Goal: Information Seeking & Learning: Learn about a topic

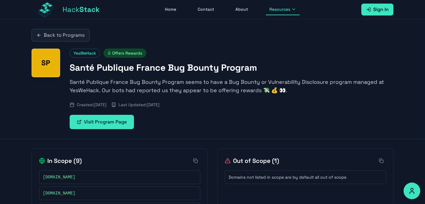
click at [60, 30] on link "Back to Programs" at bounding box center [61, 35] width 58 height 12
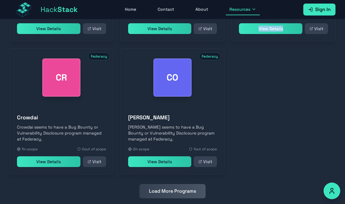
scroll to position [291, 0]
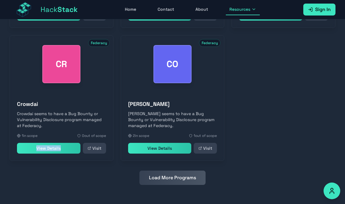
click at [179, 171] on button "Load More Programs" at bounding box center [172, 177] width 66 height 14
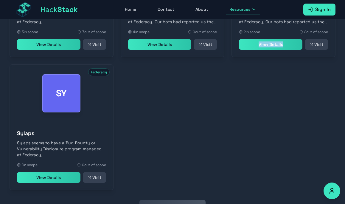
scroll to position [556, 0]
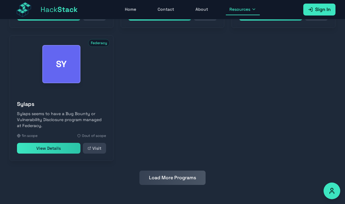
click at [167, 181] on button "Load More Programs" at bounding box center [172, 177] width 66 height 14
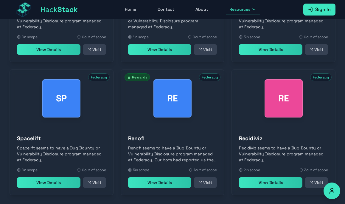
scroll to position [679, 0]
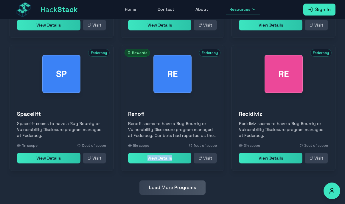
click at [173, 189] on button "Load More Programs" at bounding box center [172, 187] width 66 height 14
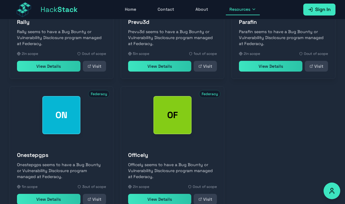
scroll to position [954, 0]
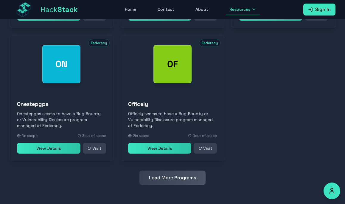
click at [173, 178] on button "Load More Programs" at bounding box center [172, 177] width 66 height 14
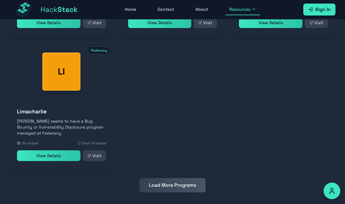
scroll to position [1220, 0]
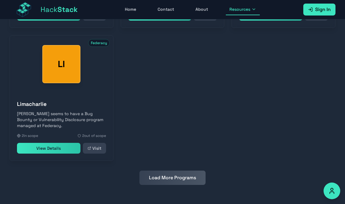
click at [172, 176] on button "Load More Programs" at bounding box center [172, 177] width 66 height 14
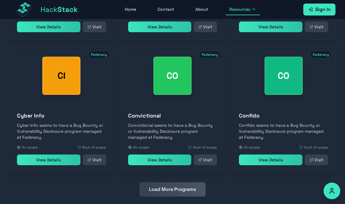
scroll to position [1352, 0]
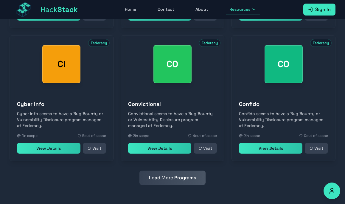
click at [189, 178] on button "Load More Programs" at bounding box center [172, 177] width 66 height 14
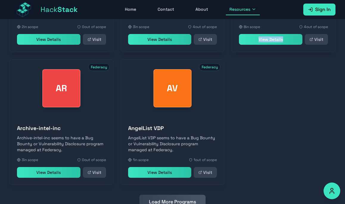
scroll to position [1618, 0]
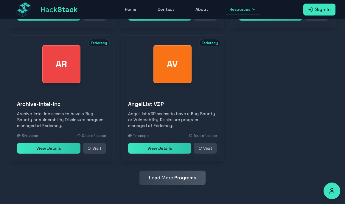
click at [170, 176] on button "Load More Programs" at bounding box center [172, 177] width 66 height 14
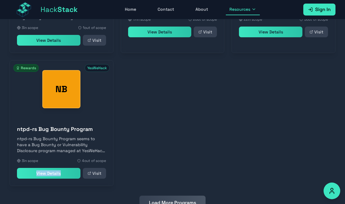
scroll to position [1900, 0]
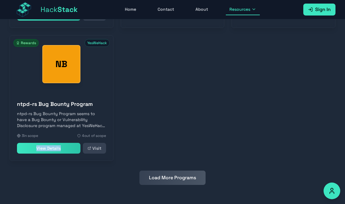
click at [168, 179] on button "Load More Programs" at bounding box center [172, 177] width 66 height 14
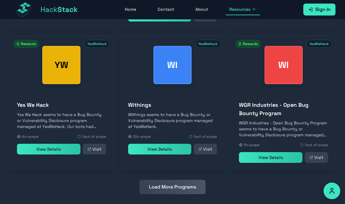
scroll to position [2049, 0]
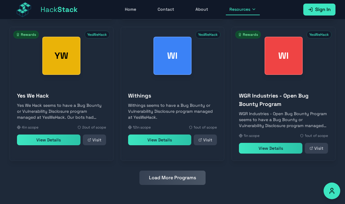
click at [180, 174] on button "Load More Programs" at bounding box center [172, 177] width 66 height 14
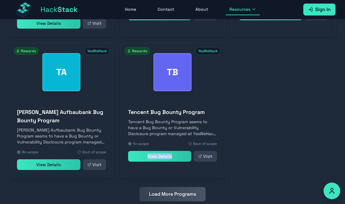
scroll to position [2331, 0]
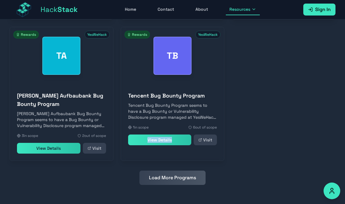
click at [180, 174] on button "Load More Programs" at bounding box center [172, 177] width 66 height 14
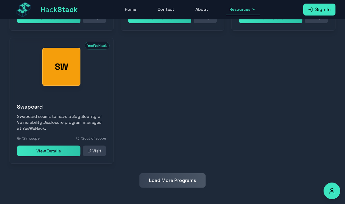
scroll to position [2595, 0]
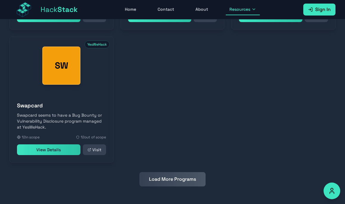
click at [161, 173] on button "Load More Programs" at bounding box center [172, 179] width 66 height 14
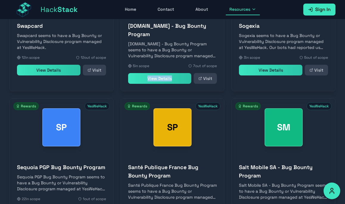
scroll to position [2722, 0]
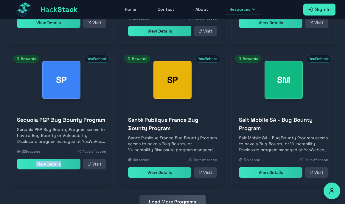
click at [175, 196] on button "Load More Programs" at bounding box center [172, 201] width 66 height 14
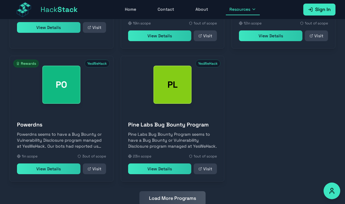
scroll to position [3012, 0]
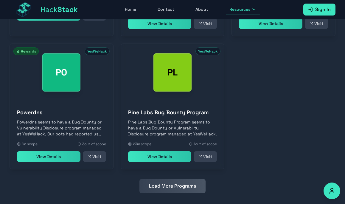
click at [189, 179] on button "Load More Programs" at bounding box center [172, 186] width 66 height 14
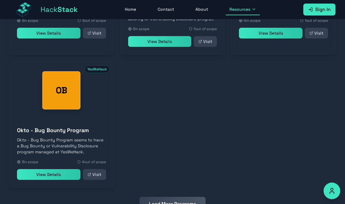
scroll to position [3294, 0]
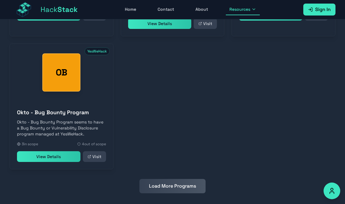
click at [171, 179] on button "Load More Programs" at bounding box center [172, 186] width 66 height 14
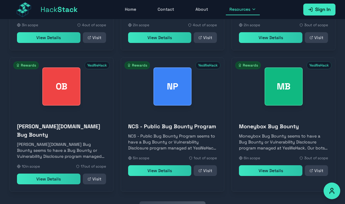
scroll to position [3426, 0]
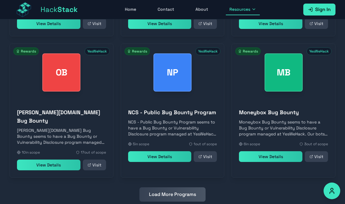
click at [173, 187] on button "Load More Programs" at bounding box center [172, 194] width 66 height 14
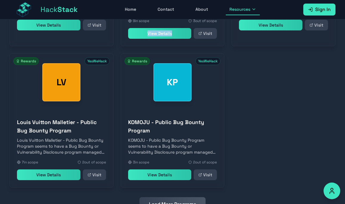
scroll to position [3709, 0]
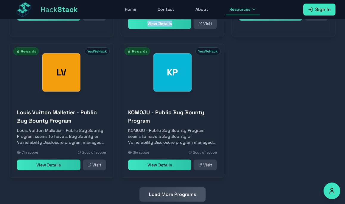
click at [159, 187] on button "Load More Programs" at bounding box center [172, 194] width 66 height 14
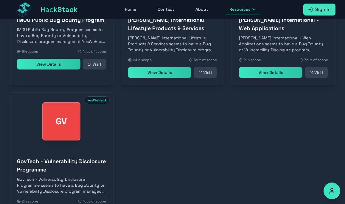
scroll to position [3991, 0]
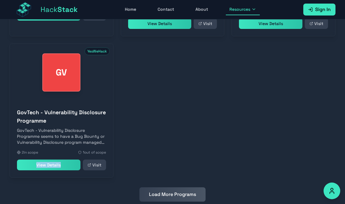
click at [174, 187] on button "Load More Programs" at bounding box center [172, 194] width 66 height 14
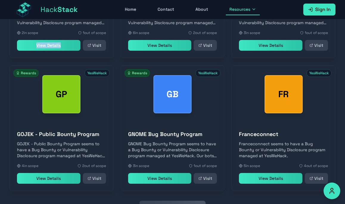
scroll to position [4123, 0]
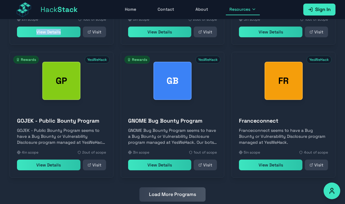
click at [161, 187] on button "Load More Programs" at bounding box center [172, 194] width 66 height 14
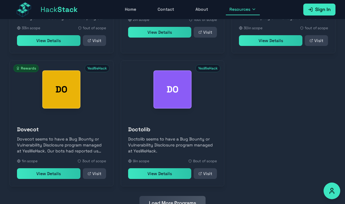
scroll to position [4397, 0]
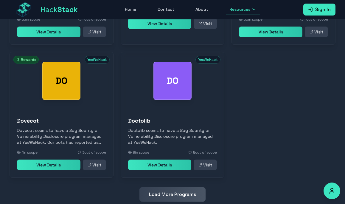
click at [162, 187] on button "Load More Programs" at bounding box center [172, 194] width 66 height 14
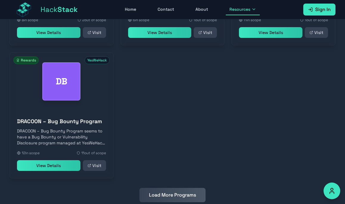
scroll to position [4663, 0]
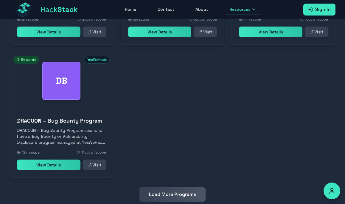
click at [171, 187] on button "Load More Programs" at bounding box center [172, 194] width 66 height 14
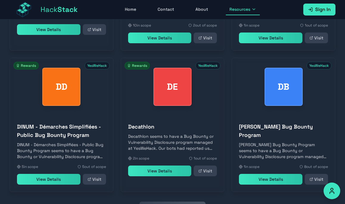
scroll to position [4812, 0]
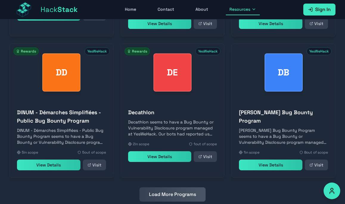
click at [178, 187] on button "Load More Programs" at bounding box center [172, 194] width 66 height 14
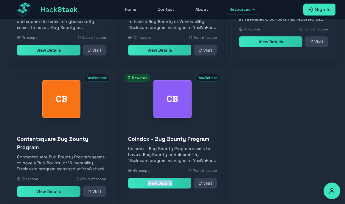
scroll to position [5094, 0]
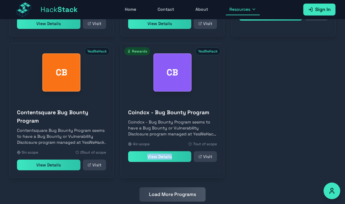
click at [164, 187] on button "Load More Programs" at bounding box center [172, 194] width 66 height 14
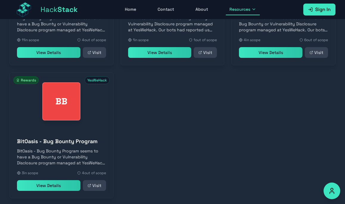
scroll to position [5352, 0]
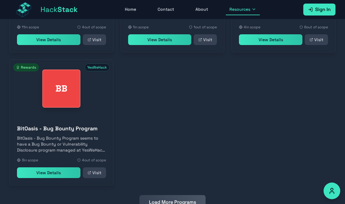
click at [165, 195] on button "Load More Programs" at bounding box center [172, 202] width 66 height 14
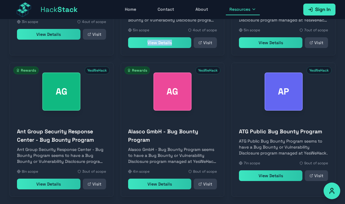
scroll to position [5509, 0]
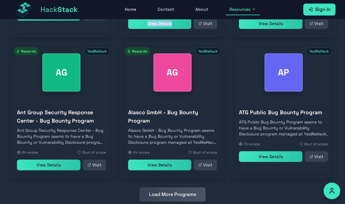
click at [156, 187] on button "Load More Programs" at bounding box center [172, 194] width 66 height 14
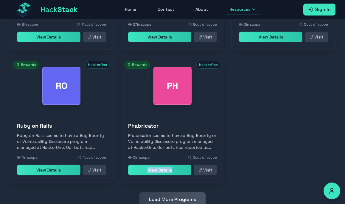
scroll to position [5774, 0]
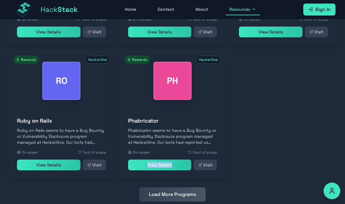
click at [166, 187] on button "Load More Programs" at bounding box center [172, 194] width 66 height 14
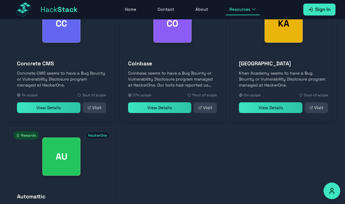
scroll to position [6023, 0]
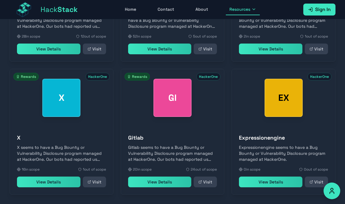
scroll to position [6168, 0]
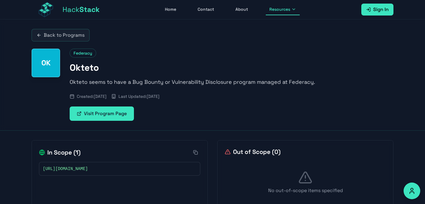
scroll to position [19, 0]
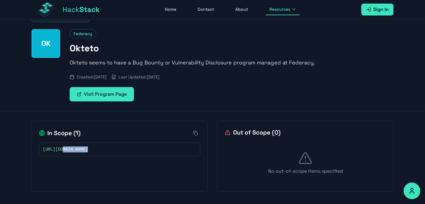
drag, startPoint x: 97, startPoint y: 151, endPoint x: 64, endPoint y: 151, distance: 33.0
click at [64, 151] on div "https://okteto.com" at bounding box center [120, 149] width 154 height 6
copy span "okteto.com"
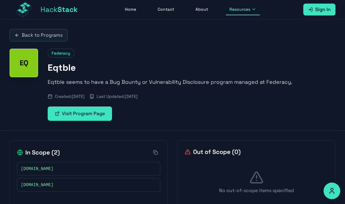
scroll to position [19, 0]
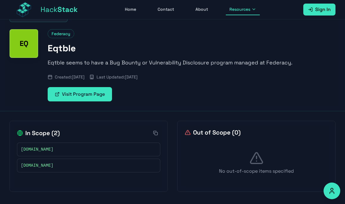
drag, startPoint x: 60, startPoint y: 165, endPoint x: 32, endPoint y: 165, distance: 28.3
click at [32, 165] on div "api.eqtble.com" at bounding box center [88, 165] width 135 height 6
copy span "eqtble.com"
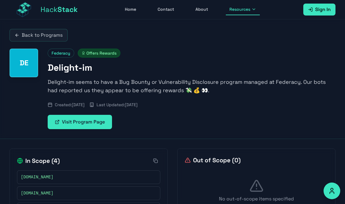
scroll to position [45, 0]
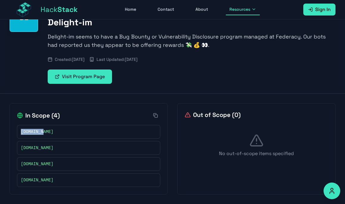
drag, startPoint x: 51, startPoint y: 130, endPoint x: 21, endPoint y: 132, distance: 30.1
click at [21, 132] on div "[DOMAIN_NAME]" at bounding box center [88, 132] width 135 height 6
copy span "[DOMAIN_NAME]"
drag, startPoint x: 81, startPoint y: 150, endPoint x: 20, endPoint y: 149, distance: 61.6
click at [20, 149] on div "moviecontentfilter.com" at bounding box center [88, 148] width 143 height 14
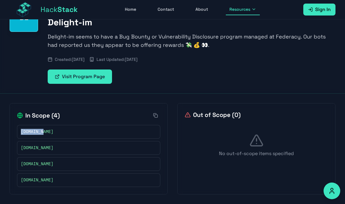
copy span "moviecontentfilter.com"
drag, startPoint x: 52, startPoint y: 162, endPoint x: 21, endPoint y: 163, distance: 30.7
click at [21, 163] on div "undoze.com" at bounding box center [88, 164] width 135 height 6
copy span "undoze.com"
drag, startPoint x: 49, startPoint y: 180, endPoint x: 21, endPoint y: 179, distance: 28.3
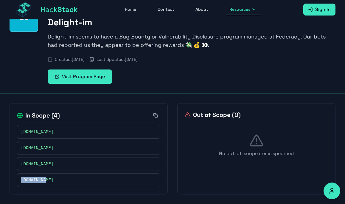
click at [21, 179] on div "delight.im" at bounding box center [88, 180] width 135 height 6
copy span "delight.im"
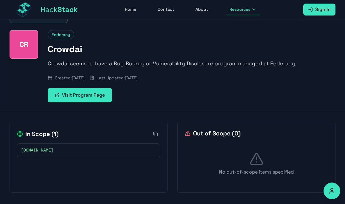
scroll to position [19, 0]
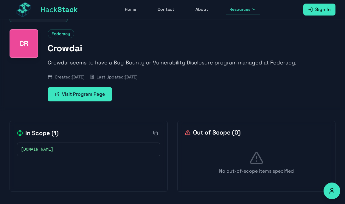
drag, startPoint x: 72, startPoint y: 152, endPoint x: 32, endPoint y: 148, distance: 40.6
click at [32, 148] on div "[DOMAIN_NAME]" at bounding box center [88, 149] width 135 height 6
copy span "[DOMAIN_NAME]"
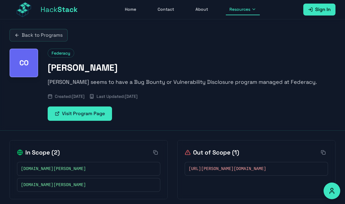
scroll to position [19, 0]
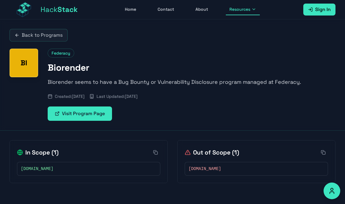
scroll to position [19, 0]
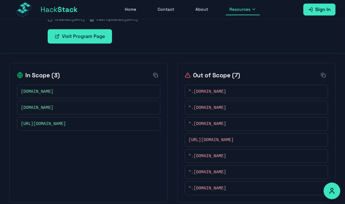
scroll to position [75, 0]
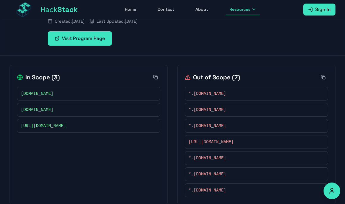
click at [226, 92] on span "*.vectorcrypto.com" at bounding box center [206, 93] width 37 height 6
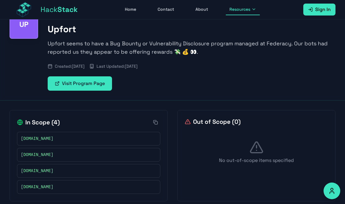
scroll to position [45, 0]
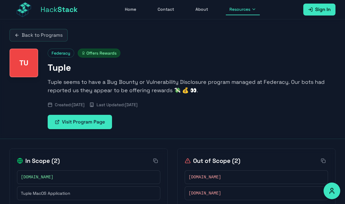
scroll to position [19, 0]
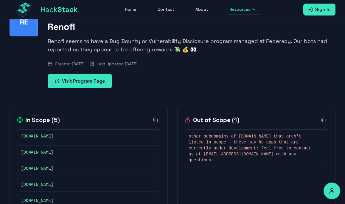
scroll to position [61, 0]
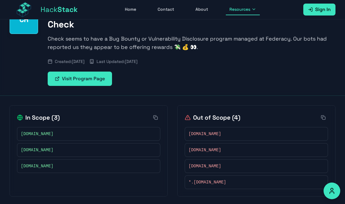
scroll to position [45, 0]
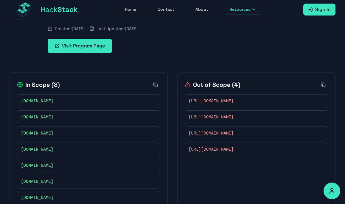
scroll to position [76, 0]
drag, startPoint x: 48, startPoint y: 134, endPoint x: 20, endPoint y: 134, distance: 28.0
click at [20, 134] on div "belvo.com" at bounding box center [88, 133] width 143 height 14
copy span "belvo.com"
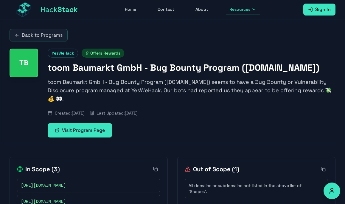
scroll to position [29, 0]
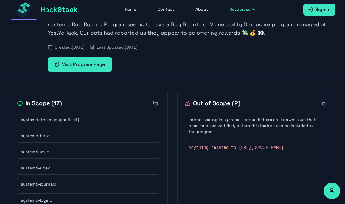
scroll to position [62, 0]
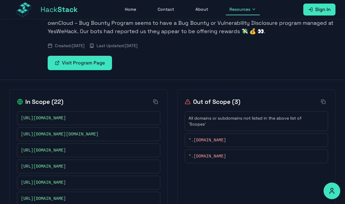
scroll to position [59, 0]
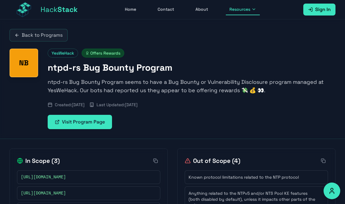
scroll to position [57, 0]
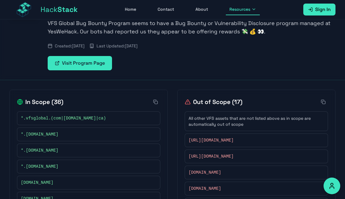
scroll to position [73, 0]
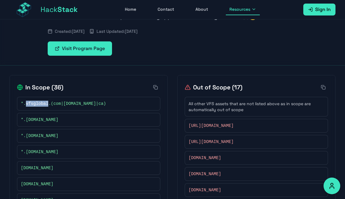
drag, startPoint x: 49, startPoint y: 103, endPoint x: 27, endPoint y: 103, distance: 21.7
click at [27, 103] on span "*.vfsglobal.(com|[DOMAIN_NAME]|ca)" at bounding box center [63, 104] width 85 height 6
copy span "vfsglobal"
drag, startPoint x: 65, startPoint y: 122, endPoint x: 27, endPoint y: 121, distance: 37.8
click at [27, 121] on div "*.[DOMAIN_NAME]" at bounding box center [88, 120] width 135 height 6
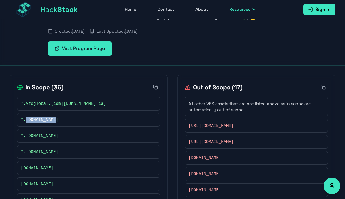
copy span "[DOMAIN_NAME]"
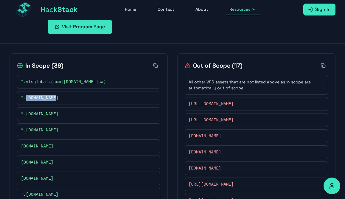
scroll to position [103, 0]
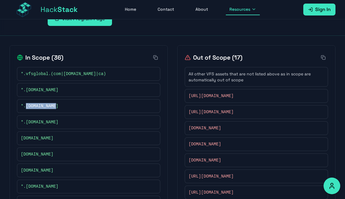
drag, startPoint x: 65, startPoint y: 106, endPoint x: 26, endPoint y: 105, distance: 38.4
click at [26, 105] on div "*.[DOMAIN_NAME]" at bounding box center [88, 106] width 135 height 6
copy span "[DOMAIN_NAME]"
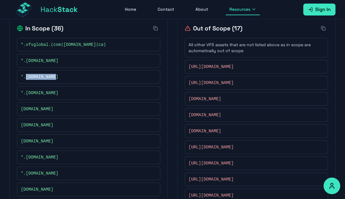
scroll to position [137, 0]
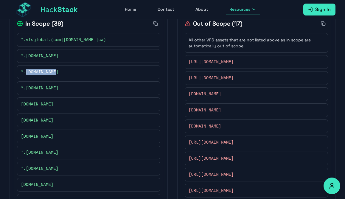
drag, startPoint x: 70, startPoint y: 88, endPoint x: 26, endPoint y: 90, distance: 44.1
click at [26, 90] on span "*.[DOMAIN_NAME]" at bounding box center [39, 88] width 37 height 6
copy span "[DOMAIN_NAME]"
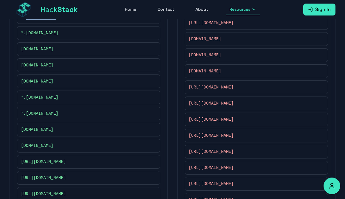
scroll to position [192, 0]
drag, startPoint x: 69, startPoint y: 97, endPoint x: 26, endPoint y: 97, distance: 42.8
click at [26, 97] on div "*.directverify.in" at bounding box center [88, 97] width 135 height 6
copy span "directverify.in"
drag, startPoint x: 66, startPoint y: 112, endPoint x: 27, endPoint y: 112, distance: 39.0
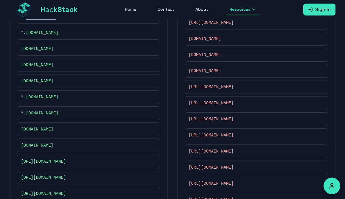
click at [27, 112] on div "*.docswallet.com" at bounding box center [88, 113] width 135 height 6
copy span "docswallet.com"
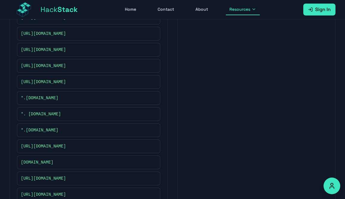
scroll to position [552, 0]
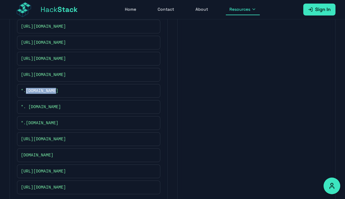
drag, startPoint x: 61, startPoint y: 103, endPoint x: 26, endPoint y: 103, distance: 34.8
click at [26, 94] on div "*.vfsglobal.by" at bounding box center [88, 91] width 135 height 6
copy span "vfsglobal.by"
drag, startPoint x: 64, startPoint y: 119, endPoint x: 29, endPoint y: 120, distance: 35.1
click at [29, 110] on div "*. vfsevisa.id" at bounding box center [88, 107] width 135 height 6
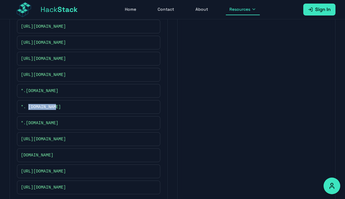
copy span "vfsevisa.id"
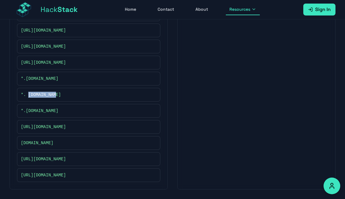
scroll to position [588, 0]
drag, startPoint x: 53, startPoint y: 98, endPoint x: 26, endPoint y: 98, distance: 26.2
click at [26, 108] on div "*.vfsai.com" at bounding box center [88, 111] width 135 height 6
copy span "vfsai.com"
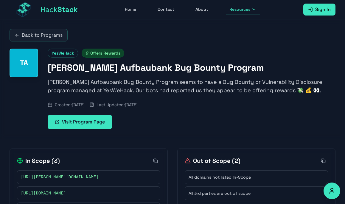
scroll to position [29, 0]
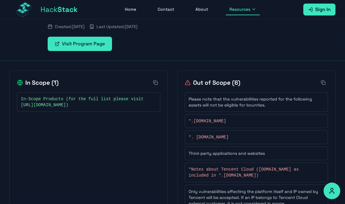
scroll to position [101, 0]
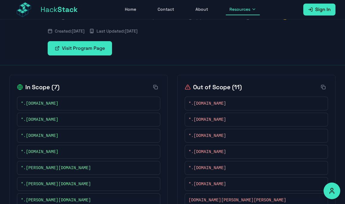
scroll to position [74, 0]
drag, startPoint x: 60, startPoint y: 105, endPoint x: 27, endPoint y: 103, distance: 32.8
click at [27, 103] on div "*.[DOMAIN_NAME]" at bounding box center [88, 103] width 135 height 6
copy span "[DOMAIN_NAME]"
drag, startPoint x: 79, startPoint y: 120, endPoint x: 25, endPoint y: 120, distance: 54.2
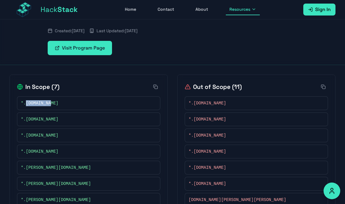
click at [25, 120] on div "*.[DOMAIN_NAME]" at bounding box center [88, 119] width 135 height 6
copy span "bredbandsbolaget.se"
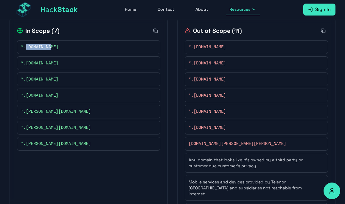
scroll to position [176, 0]
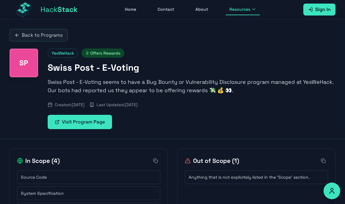
scroll to position [45, 0]
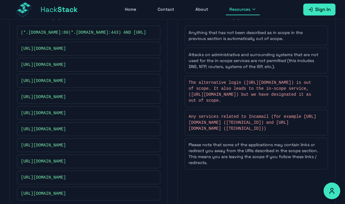
scroll to position [176, 0]
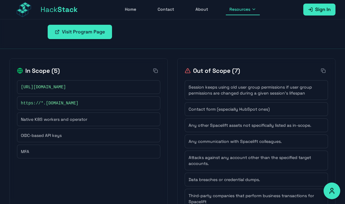
scroll to position [111, 0]
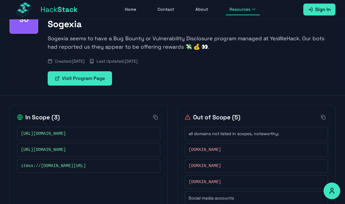
scroll to position [61, 0]
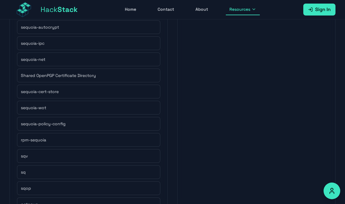
scroll to position [334, 0]
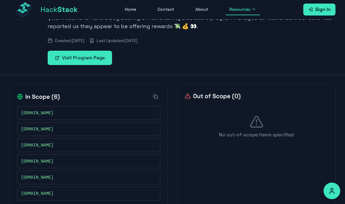
scroll to position [77, 0]
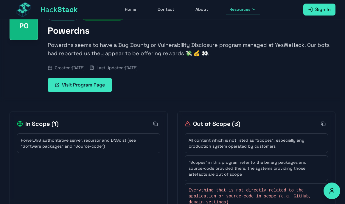
scroll to position [59, 0]
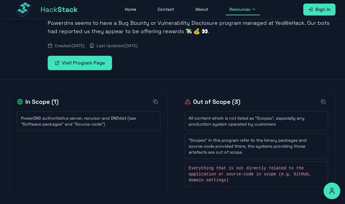
click at [104, 122] on span "PowerDNS authoritative server, recursor and DNSdist (see "Software packages" an…" at bounding box center [85, 121] width 129 height 12
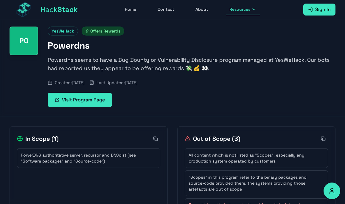
scroll to position [16, 0]
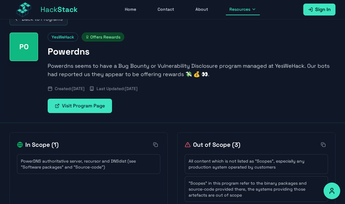
click at [99, 109] on link "Visit Program Page" at bounding box center [80, 105] width 64 height 14
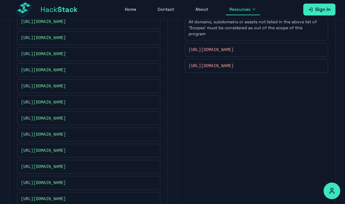
scroll to position [174, 0]
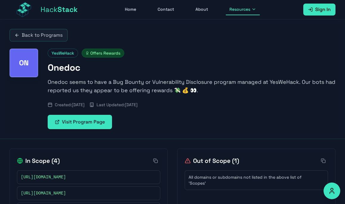
scroll to position [45, 0]
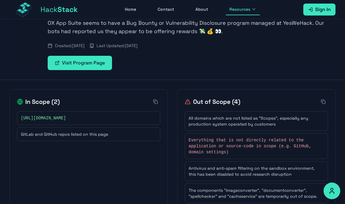
scroll to position [75, 0]
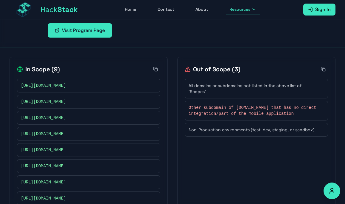
scroll to position [137, 0]
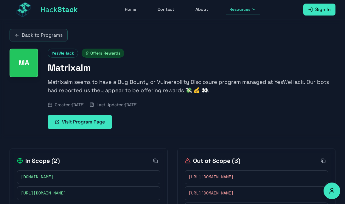
scroll to position [29, 0]
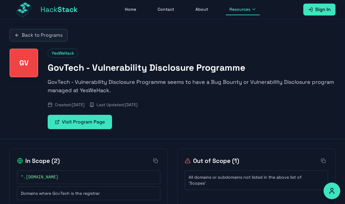
scroll to position [19, 0]
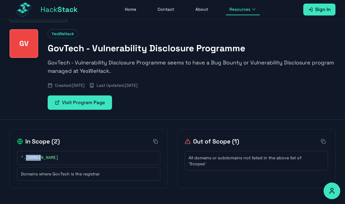
drag, startPoint x: 50, startPoint y: 157, endPoint x: 26, endPoint y: 157, distance: 23.8
click at [26, 157] on div "*.gov.sg" at bounding box center [88, 157] width 135 height 6
copy span "gov.sg"
click at [103, 101] on link "Visit Program Page" at bounding box center [80, 102] width 64 height 14
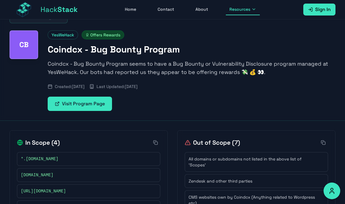
scroll to position [23, 0]
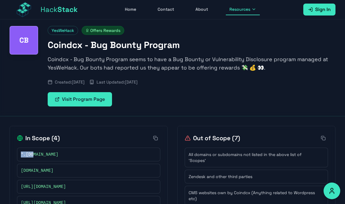
drag, startPoint x: 58, startPoint y: 150, endPoint x: 33, endPoint y: 151, distance: 25.0
click at [33, 152] on div "*.coindcx.com" at bounding box center [88, 154] width 143 height 14
click at [60, 154] on div "*.coindcx.com" at bounding box center [88, 154] width 135 height 6
drag, startPoint x: 55, startPoint y: 156, endPoint x: 26, endPoint y: 154, distance: 28.6
click at [26, 154] on div "*.coindcx.com" at bounding box center [88, 154] width 135 height 6
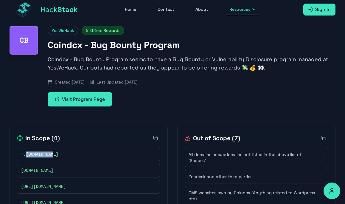
copy span "coindcx.com"
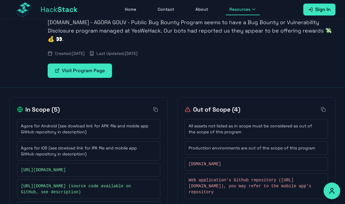
scroll to position [56, 0]
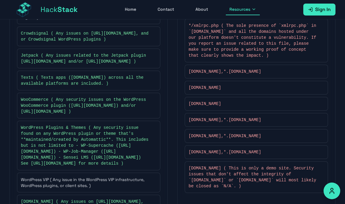
scroll to position [264, 0]
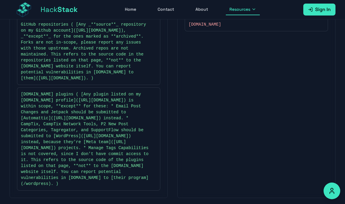
scroll to position [153, 0]
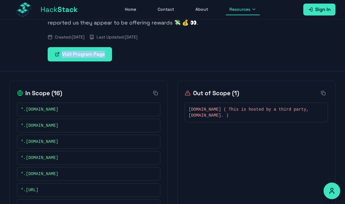
scroll to position [73, 0]
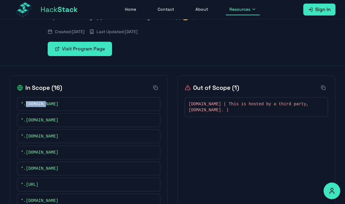
drag, startPoint x: 52, startPoint y: 104, endPoint x: 26, endPoint y: 104, distance: 25.9
click at [26, 104] on div "*.grok.com" at bounding box center [88, 104] width 135 height 6
copy span "grok.com"
drag, startPoint x: 53, startPoint y: 121, endPoint x: 27, endPoint y: 121, distance: 26.2
click at [27, 121] on div "*.twimg.com" at bounding box center [88, 120] width 135 height 6
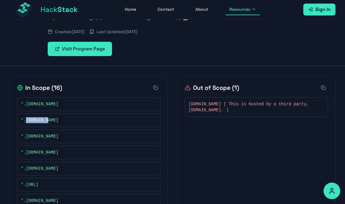
copy span "twimg.com"
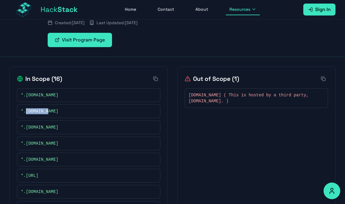
scroll to position [83, 0]
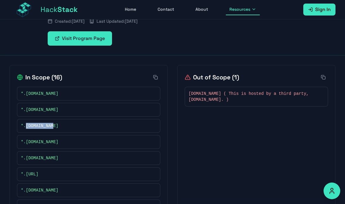
drag, startPoint x: 61, startPoint y: 126, endPoint x: 27, endPoint y: 126, distance: 33.9
click at [27, 126] on div "*.twitter.biz" at bounding box center [88, 126] width 135 height 6
copy span "twitter.biz"
drag, startPoint x: 50, startPoint y: 158, endPoint x: 26, endPoint y: 158, distance: 23.2
click at [26, 158] on div "*.vine.co" at bounding box center [88, 158] width 135 height 6
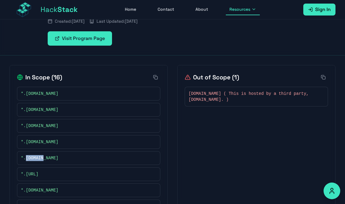
copy span "vine.co"
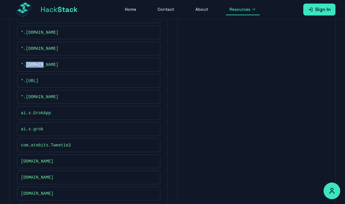
scroll to position [159, 0]
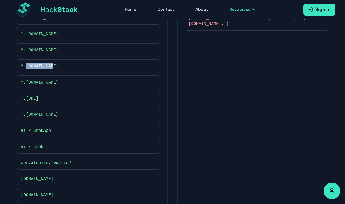
drag, startPoint x: 56, startPoint y: 69, endPoint x: 27, endPoint y: 64, distance: 29.6
click at [27, 64] on div "*.twitter.com" at bounding box center [88, 66] width 143 height 14
copy span "twitter.com"
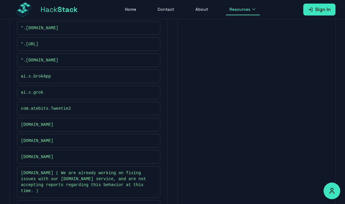
scroll to position [213, 0]
drag, startPoint x: 46, startPoint y: 143, endPoint x: 20, endPoint y: 141, distance: 25.3
click at [20, 141] on div "gnip.com" at bounding box center [88, 140] width 143 height 14
copy span "gnip.com"
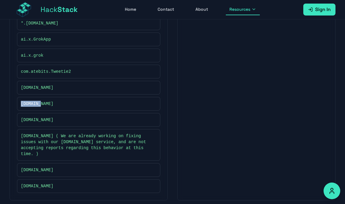
drag, startPoint x: 62, startPoint y: 179, endPoint x: 20, endPoint y: 177, distance: 42.3
click at [20, 179] on div "xadsacademy.com" at bounding box center [88, 186] width 143 height 14
copy span "xadsacademy.com"
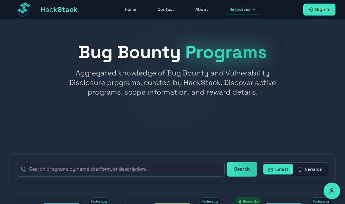
scroll to position [6172, 0]
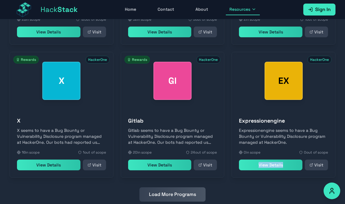
click at [196, 187] on button "Load More Programs" at bounding box center [172, 194] width 66 height 14
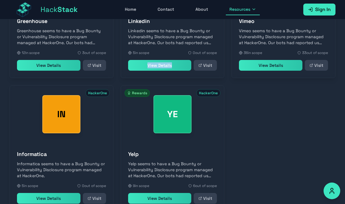
scroll to position [6434, 0]
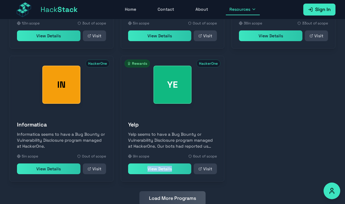
click at [171, 191] on button "Load More Programs" at bounding box center [172, 198] width 66 height 14
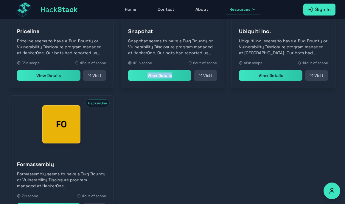
scroll to position [6703, 0]
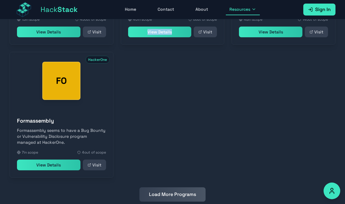
click at [168, 187] on button "Load More Programs" at bounding box center [172, 194] width 66 height 14
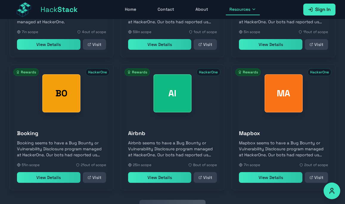
scroll to position [6836, 0]
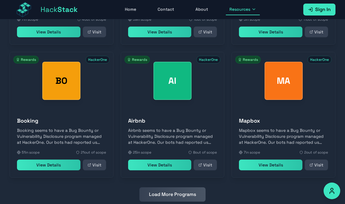
click at [174, 187] on button "Load More Programs" at bounding box center [172, 194] width 66 height 14
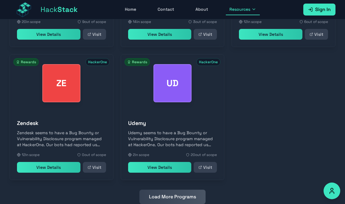
scroll to position [7101, 0]
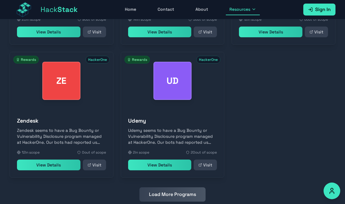
click at [155, 187] on button "Load More Programs" at bounding box center [172, 194] width 66 height 14
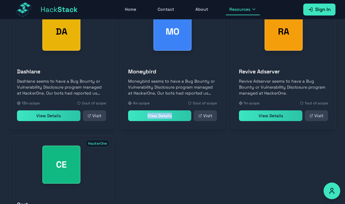
scroll to position [7367, 0]
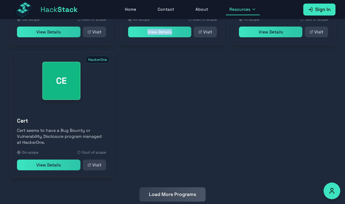
click at [157, 187] on button "Load More Programs" at bounding box center [172, 194] width 66 height 14
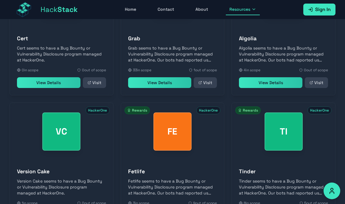
scroll to position [7499, 0]
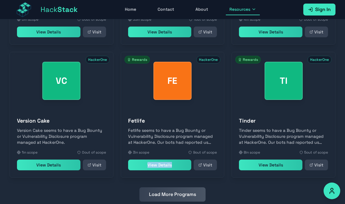
click at [176, 187] on button "Load More Programs" at bounding box center [172, 194] width 66 height 14
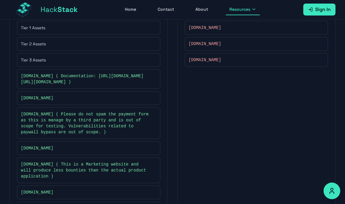
scroll to position [149, 0]
click at [95, 29] on div "Tier 1 Assets" at bounding box center [88, 27] width 135 height 6
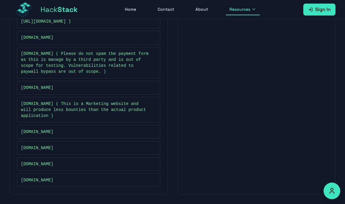
scroll to position [221, 0]
drag, startPoint x: 79, startPoint y: 130, endPoint x: 32, endPoint y: 130, distance: 46.7
click at [32, 130] on div "[DOMAIN_NAME]" at bounding box center [88, 132] width 135 height 6
copy span "[DOMAIN_NAME]"
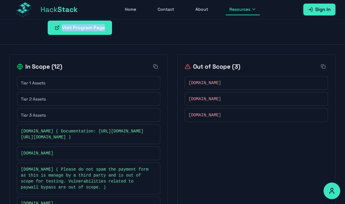
scroll to position [116, 0]
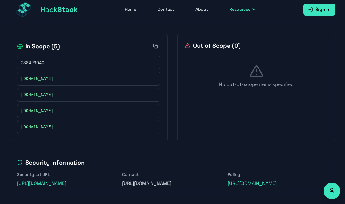
scroll to position [121, 0]
click at [76, 108] on div "[DOMAIN_NAME]" at bounding box center [88, 111] width 135 height 6
drag, startPoint x: 66, startPoint y: 71, endPoint x: 32, endPoint y: 71, distance: 33.9
click at [32, 76] on div "[DOMAIN_NAME]" at bounding box center [88, 79] width 135 height 6
copy span "[DOMAIN_NAME]"
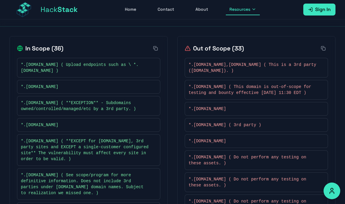
scroll to position [112, 0]
drag, startPoint x: 64, startPoint y: 65, endPoint x: 27, endPoint y: 63, distance: 37.6
click at [27, 63] on span "*.[DOMAIN_NAME] ( Upload endpoints such as \ *.[DOMAIN_NAME] )" at bounding box center [85, 67] width 129 height 12
copy span "[DOMAIN_NAME]"
drag, startPoint x: 69, startPoint y: 87, endPoint x: 26, endPoint y: 87, distance: 42.6
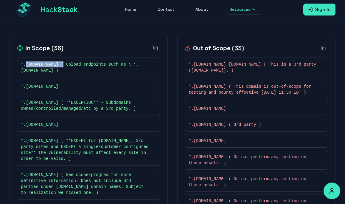
click at [26, 87] on div "*.[DOMAIN_NAME]" at bounding box center [88, 86] width 135 height 6
copy span "livestream.com"
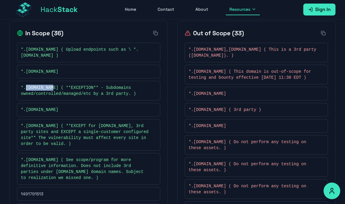
drag, startPoint x: 54, startPoint y: 86, endPoint x: 26, endPoint y: 87, distance: 28.0
click at [26, 87] on span "*.magisto.com ( **EXCEPTION** - Subdomains owned/controlled/managed/etc by a 3r…" at bounding box center [85, 91] width 129 height 12
copy span "magisto.com"
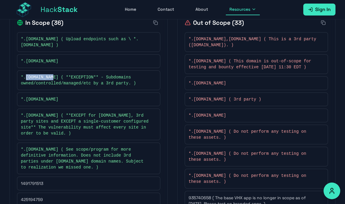
scroll to position [139, 0]
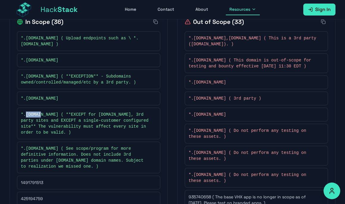
drag, startPoint x: 41, startPoint y: 114, endPoint x: 26, endPoint y: 114, distance: 14.3
click at [26, 114] on span "*.vhx.tv ( **EXCEPT for community.vhx.tv, 3rd party sites and EXCEPT a single-c…" at bounding box center [85, 123] width 129 height 24
copy span "vhx.tv"
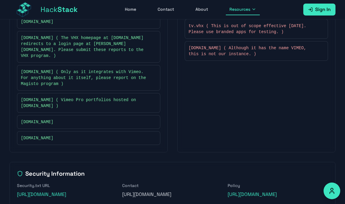
scroll to position [753, 0]
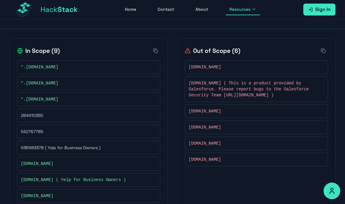
scroll to position [113, 0]
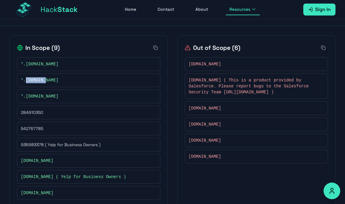
drag, startPoint x: 54, startPoint y: 80, endPoint x: 26, endPoint y: 80, distance: 27.7
click at [26, 80] on div "*.[DOMAIN_NAME]" at bounding box center [88, 80] width 135 height 6
copy span "[DOMAIN_NAME]"
drag, startPoint x: 63, startPoint y: 94, endPoint x: 26, endPoint y: 96, distance: 36.4
click at [26, 96] on div "*.[DOMAIN_NAME]" at bounding box center [88, 96] width 135 height 6
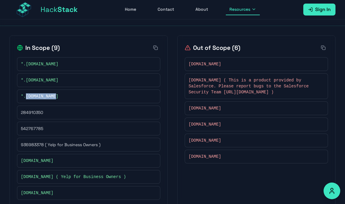
copy span "yelpwifi.com"
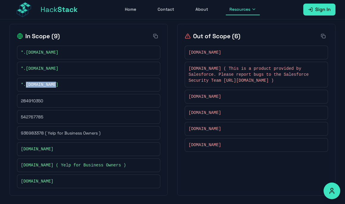
scroll to position [126, 0]
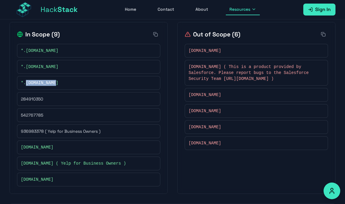
drag, startPoint x: 73, startPoint y: 51, endPoint x: 26, endPoint y: 50, distance: 46.4
click at [26, 50] on div "*.yelp-support.com" at bounding box center [88, 51] width 135 height 6
copy span "yelp-support.com"
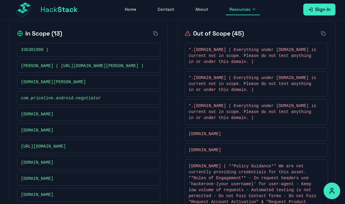
scroll to position [60, 0]
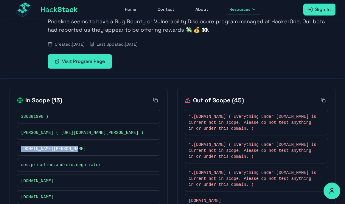
drag, startPoint x: 84, startPoint y: 150, endPoint x: 21, endPoint y: 149, distance: 63.1
click at [21, 149] on div "bookingholdings-coe.com" at bounding box center [88, 149] width 135 height 6
copy span "bookingholdings-coe.com"
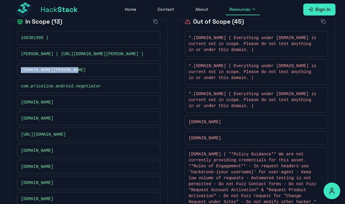
scroll to position [141, 0]
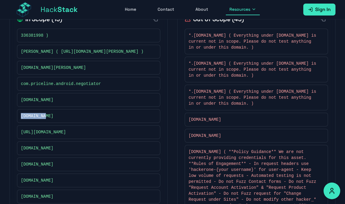
drag, startPoint x: 53, startPoint y: 118, endPoint x: 21, endPoint y: 117, distance: 31.5
click at [21, 117] on div "flyiin.com" at bounding box center [88, 116] width 135 height 6
copy span "flyiin.com"
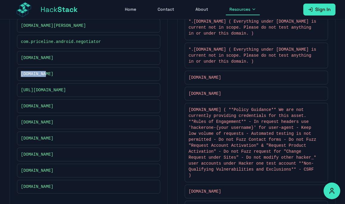
scroll to position [189, 0]
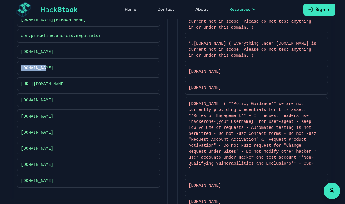
drag, startPoint x: 78, startPoint y: 100, endPoint x: 29, endPoint y: 99, distance: 48.8
click at [29, 99] on div "ir.bookingholdings.com" at bounding box center [88, 100] width 135 height 6
copy span "bookingholdings.com"
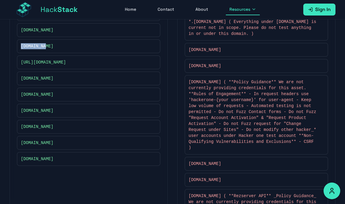
scroll to position [212, 0]
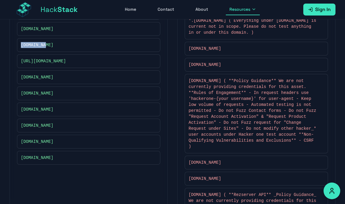
drag, startPoint x: 68, startPoint y: 142, endPoint x: 32, endPoint y: 142, distance: 36.3
click at [32, 142] on div "www.getaroom.com" at bounding box center [88, 141] width 135 height 6
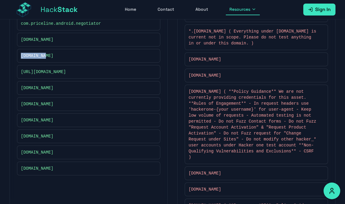
scroll to position [202, 0]
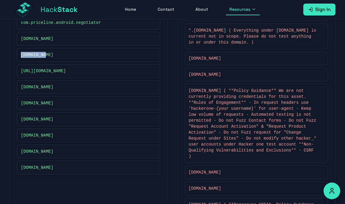
drag, startPoint x: 71, startPoint y: 104, endPoint x: 36, endPoint y: 105, distance: 34.2
click at [36, 105] on div "press.priceline.com" at bounding box center [88, 103] width 135 height 6
copy span "priceline.com"
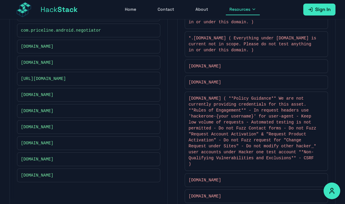
scroll to position [211, 0]
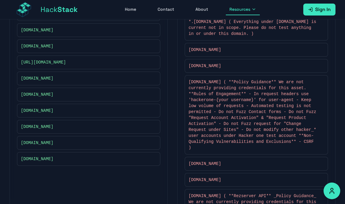
drag, startPoint x: 66, startPoint y: 146, endPoint x: 32, endPoint y: 144, distance: 34.3
click at [32, 144] on div "www.getaroom.com" at bounding box center [88, 143] width 143 height 14
copy span "getaroom.com"
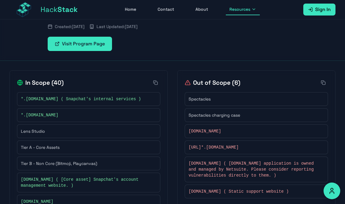
scroll to position [105, 0]
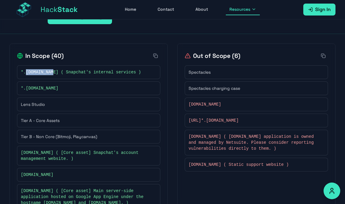
drag, startPoint x: 54, startPoint y: 73, endPoint x: 26, endPoint y: 72, distance: 28.0
click at [26, 72] on span "*.sc-core.net ( Snapchat's internal services )" at bounding box center [81, 72] width 120 height 6
copy span "sc-core.net"
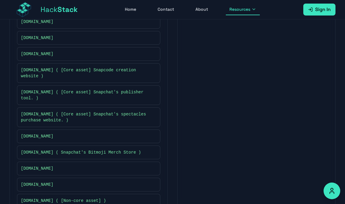
scroll to position [731, 0]
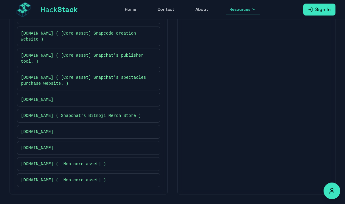
drag, startPoint x: 74, startPoint y: 95, endPoint x: 36, endPoint y: 94, distance: 38.1
click at [36, 96] on div "store.playcanvas.com" at bounding box center [88, 99] width 135 height 6
copy span "playcanvas.com"
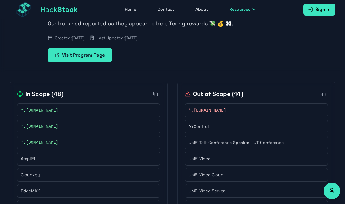
scroll to position [73, 0]
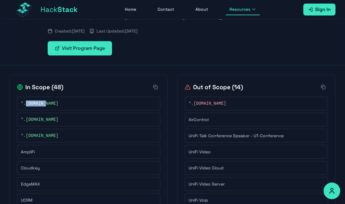
drag, startPoint x: 49, startPoint y: 107, endPoint x: 26, endPoint y: 105, distance: 23.0
click at [26, 105] on div "*.ubnt.com" at bounding box center [88, 103] width 143 height 14
copy span "ubnt.com"
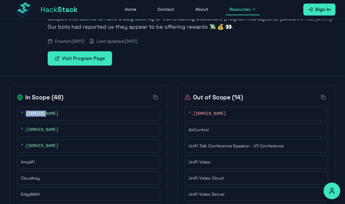
scroll to position [67, 0]
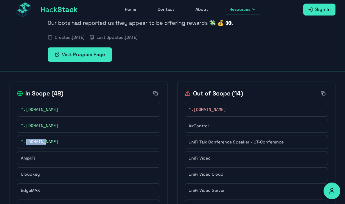
drag, startPoint x: 50, startPoint y: 139, endPoint x: 26, endPoint y: 140, distance: 23.5
click at [26, 140] on div "*.uisp.com" at bounding box center [88, 142] width 135 height 6
copy span "uisp.com"
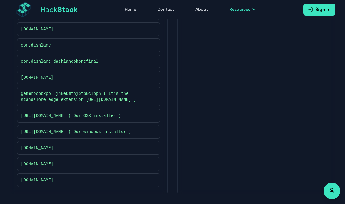
scroll to position [267, 0]
drag, startPoint x: 68, startPoint y: 150, endPoint x: 34, endPoint y: 148, distance: 34.0
click at [34, 148] on div "[DOMAIN_NAME]" at bounding box center [88, 148] width 135 height 6
copy span "[DOMAIN_NAME]"
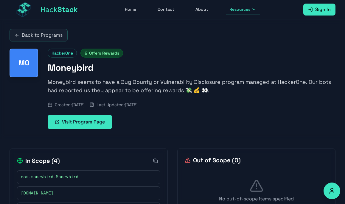
scroll to position [45, 0]
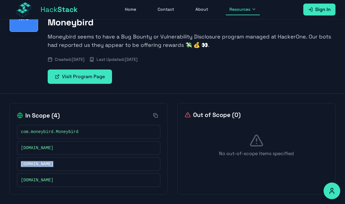
drag, startPoint x: 63, startPoint y: 165, endPoint x: 21, endPoint y: 164, distance: 42.3
click at [21, 164] on div "[DOMAIN_NAME]" at bounding box center [88, 164] width 135 height 6
copy span "[DOMAIN_NAME]"
drag, startPoint x: 75, startPoint y: 180, endPoint x: 21, endPoint y: 180, distance: 53.9
click at [21, 180] on div "[DOMAIN_NAME]" at bounding box center [88, 180] width 135 height 6
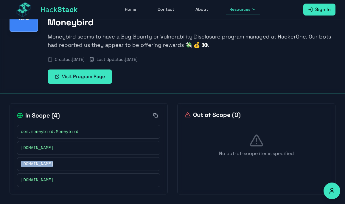
copy span "[DOMAIN_NAME]"
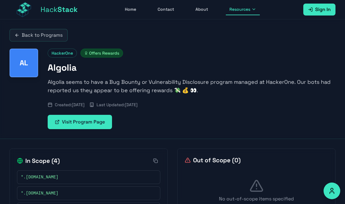
scroll to position [45, 0]
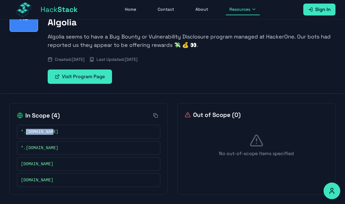
drag, startPoint x: 61, startPoint y: 130, endPoint x: 26, endPoint y: 132, distance: 34.5
click at [26, 132] on div "*.[DOMAIN_NAME]" at bounding box center [88, 132] width 135 height 6
copy span "[DOMAIN_NAME]"
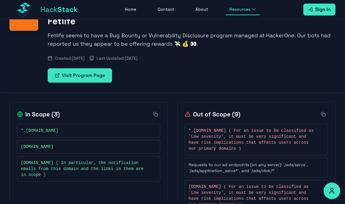
scroll to position [58, 0]
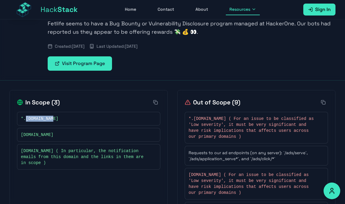
drag, startPoint x: 57, startPoint y: 123, endPoint x: 27, endPoint y: 120, distance: 30.5
click at [27, 120] on div "*.[DOMAIN_NAME]" at bounding box center [88, 119] width 143 height 14
copy span "[DOMAIN_NAME]"
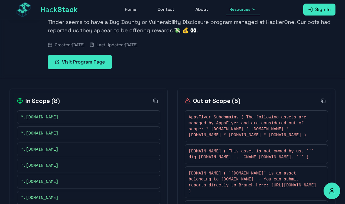
scroll to position [68, 0]
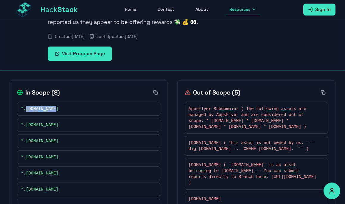
drag, startPoint x: 62, startPoint y: 114, endPoint x: 26, endPoint y: 110, distance: 36.2
click at [26, 110] on div "*.gotinder.com" at bounding box center [88, 109] width 143 height 14
copy span "gotinder.com"
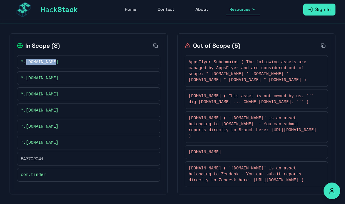
scroll to position [124, 0]
drag, startPoint x: 79, startPoint y: 101, endPoint x: 26, endPoint y: 99, distance: 52.7
click at [26, 107] on div "*.tinderwebstaging.com" at bounding box center [88, 110] width 135 height 6
copy span "tinderwebstaging.com"
click at [221, 154] on span "gotinder.imgix.net" at bounding box center [204, 152] width 32 height 6
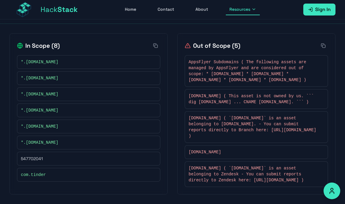
click at [221, 154] on span "gotinder.imgix.net" at bounding box center [204, 152] width 32 height 6
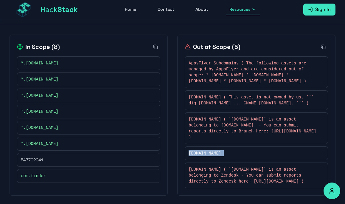
click at [76, 143] on div "*.tstaging.tools" at bounding box center [88, 143] width 135 height 6
drag, startPoint x: 59, startPoint y: 83, endPoint x: 26, endPoint y: 81, distance: 32.5
click at [26, 81] on div "*.tinder.com" at bounding box center [88, 79] width 143 height 14
copy span "tinder.com"
drag, startPoint x: 66, startPoint y: 97, endPoint x: 26, endPoint y: 96, distance: 39.9
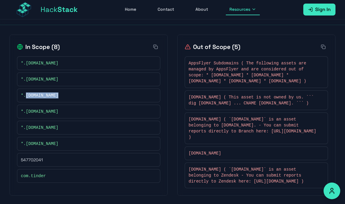
click at [26, 96] on div "*.tinderops.net" at bounding box center [88, 95] width 135 height 6
copy span "tinderops.net"
drag, startPoint x: 80, startPoint y: 113, endPoint x: 26, endPoint y: 110, distance: 53.9
click at [26, 110] on div "*.tinderwebstaging.com" at bounding box center [88, 111] width 135 height 6
copy span "tinderwebstaging.com"
